Goal: Task Accomplishment & Management: Use online tool/utility

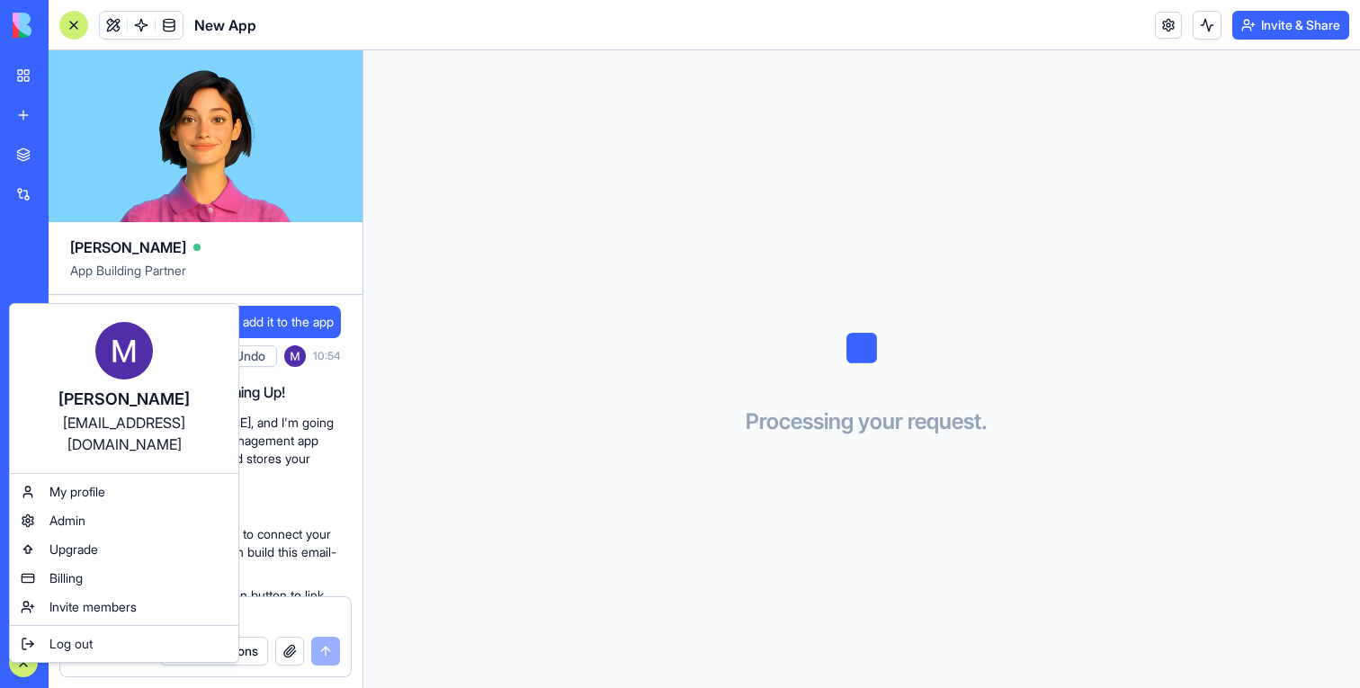
click at [27, 662] on html "BETA My workspace New app Marketplace Integrations Recent New App Event Marketi…" at bounding box center [680, 344] width 1360 height 688
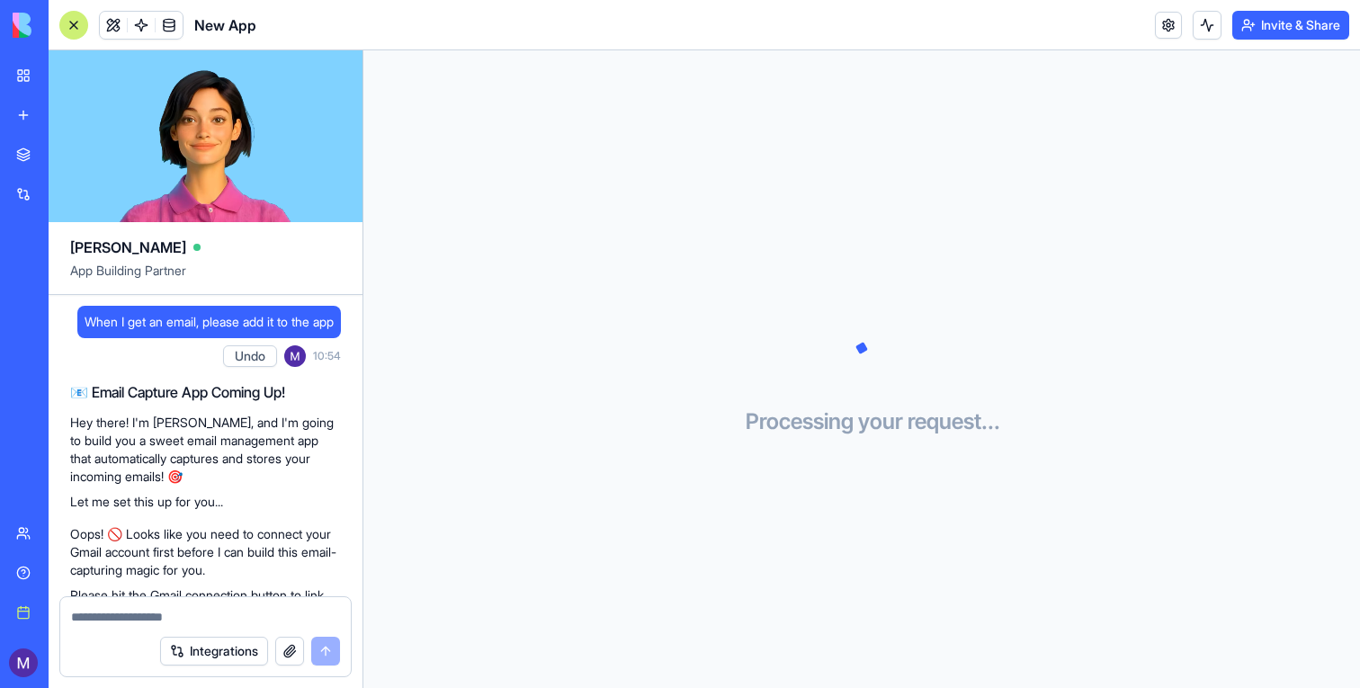
click at [214, 331] on span "When I get an email, please add it to the app" at bounding box center [209, 322] width 249 height 18
copy span "When I get an email, please add it to the app"
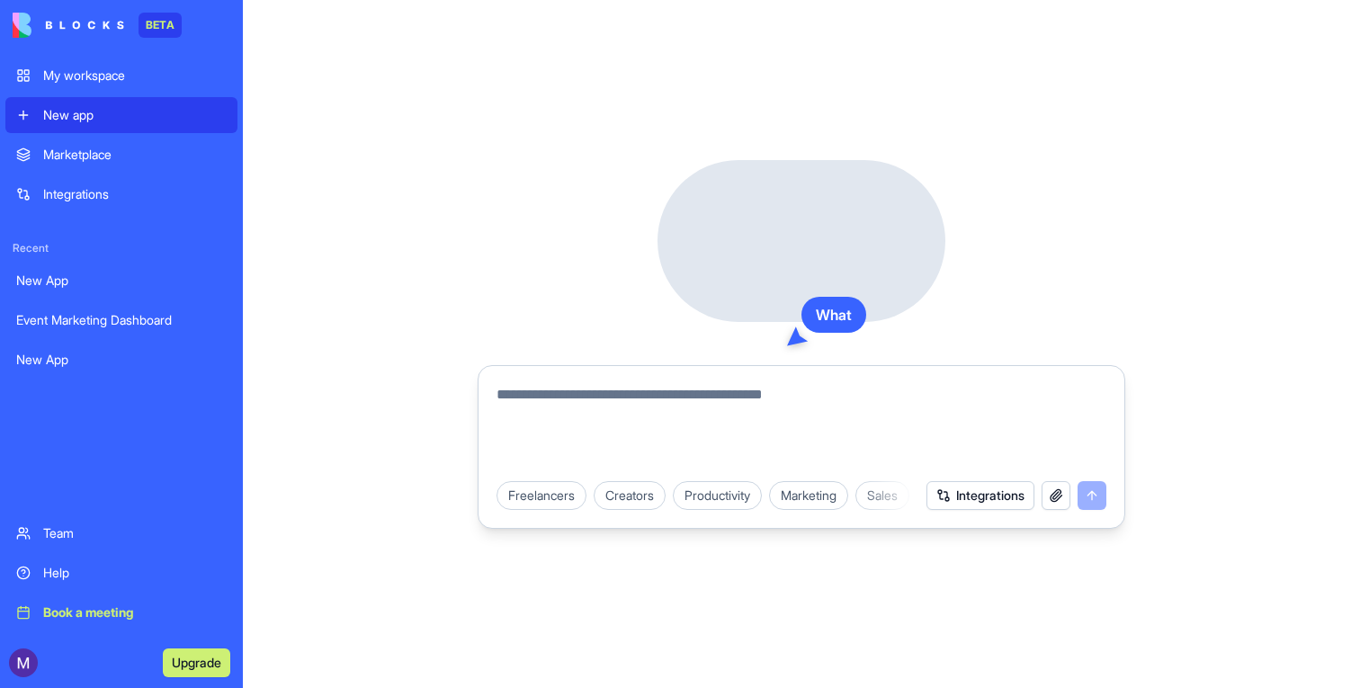
click at [551, 406] on textarea at bounding box center [802, 427] width 610 height 86
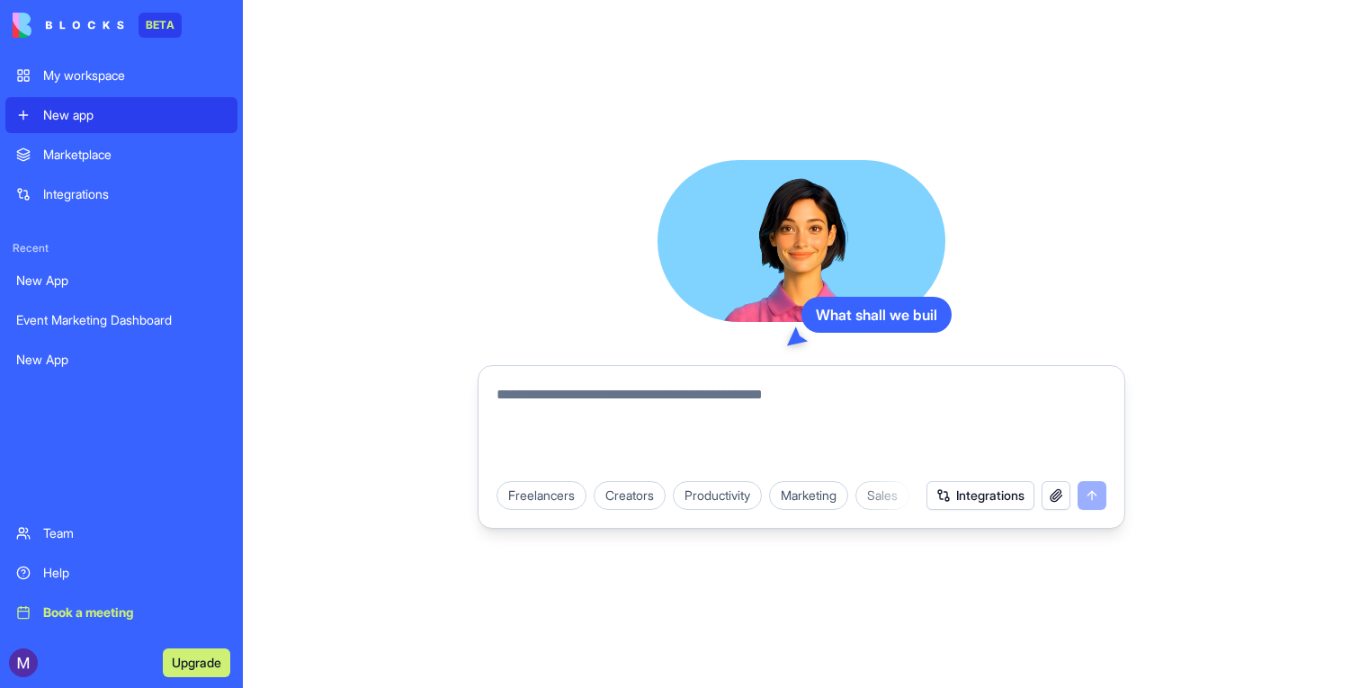
paste textarea "**********"
type textarea "**********"
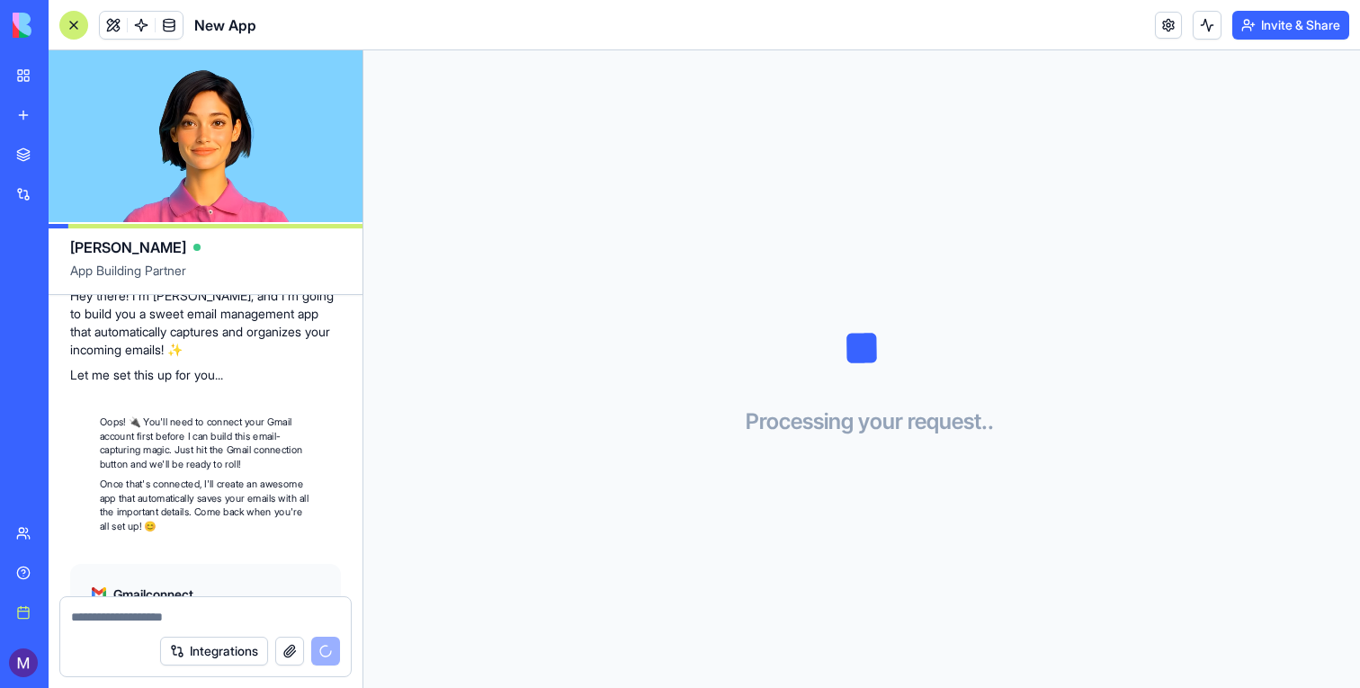
scroll to position [292, 0]
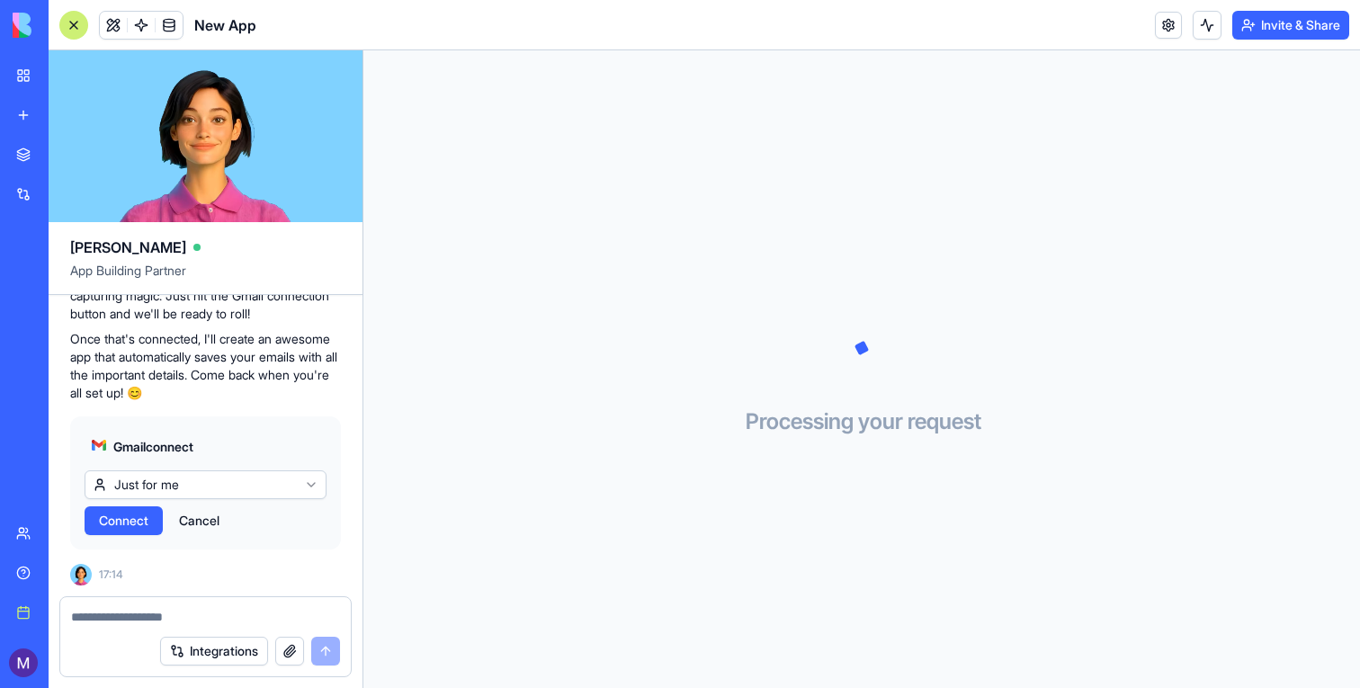
click at [175, 480] on html "BETA My workspace New app Marketplace Integrations Recent Event Marketing Dashb…" at bounding box center [680, 344] width 1360 height 688
click at [106, 409] on html "BETA My workspace New app Marketplace Integrations Recent Event Marketing Dashb…" at bounding box center [680, 344] width 1360 height 688
click at [106, 531] on button "Connect" at bounding box center [124, 521] width 78 height 29
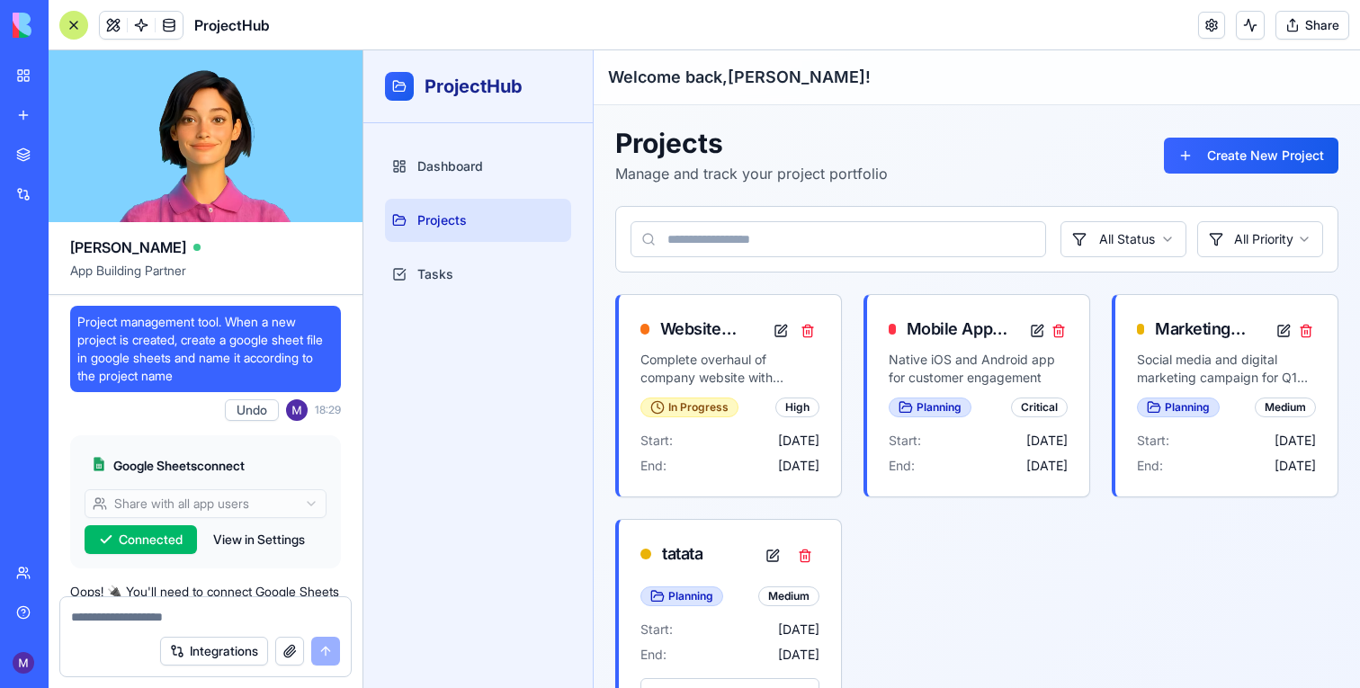
scroll to position [483, 0]
